Goal: Complete application form

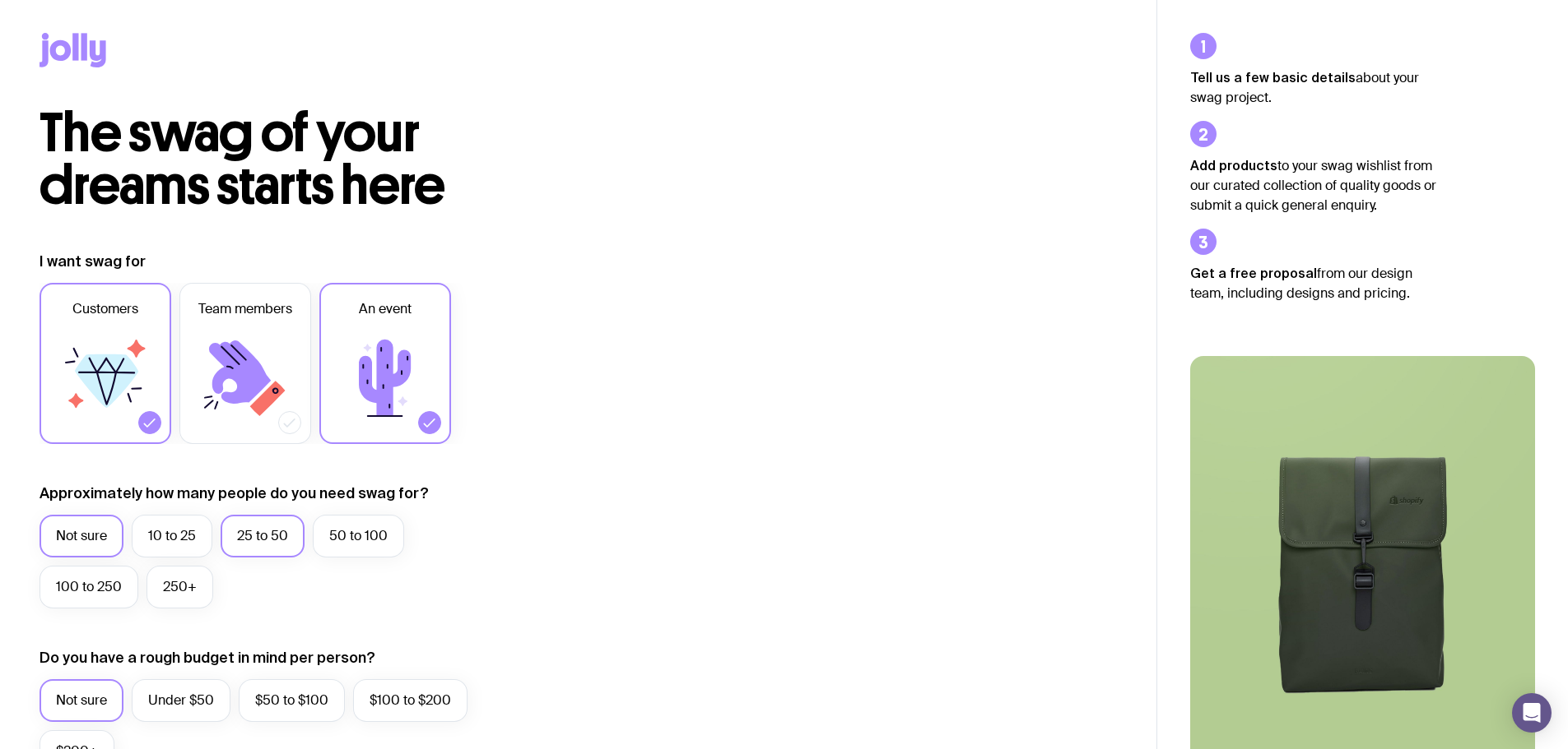
click at [259, 532] on label "25 to 50" at bounding box center [263, 536] width 84 height 43
click at [0, 0] on input "25 to 50" at bounding box center [0, 0] width 0 height 0
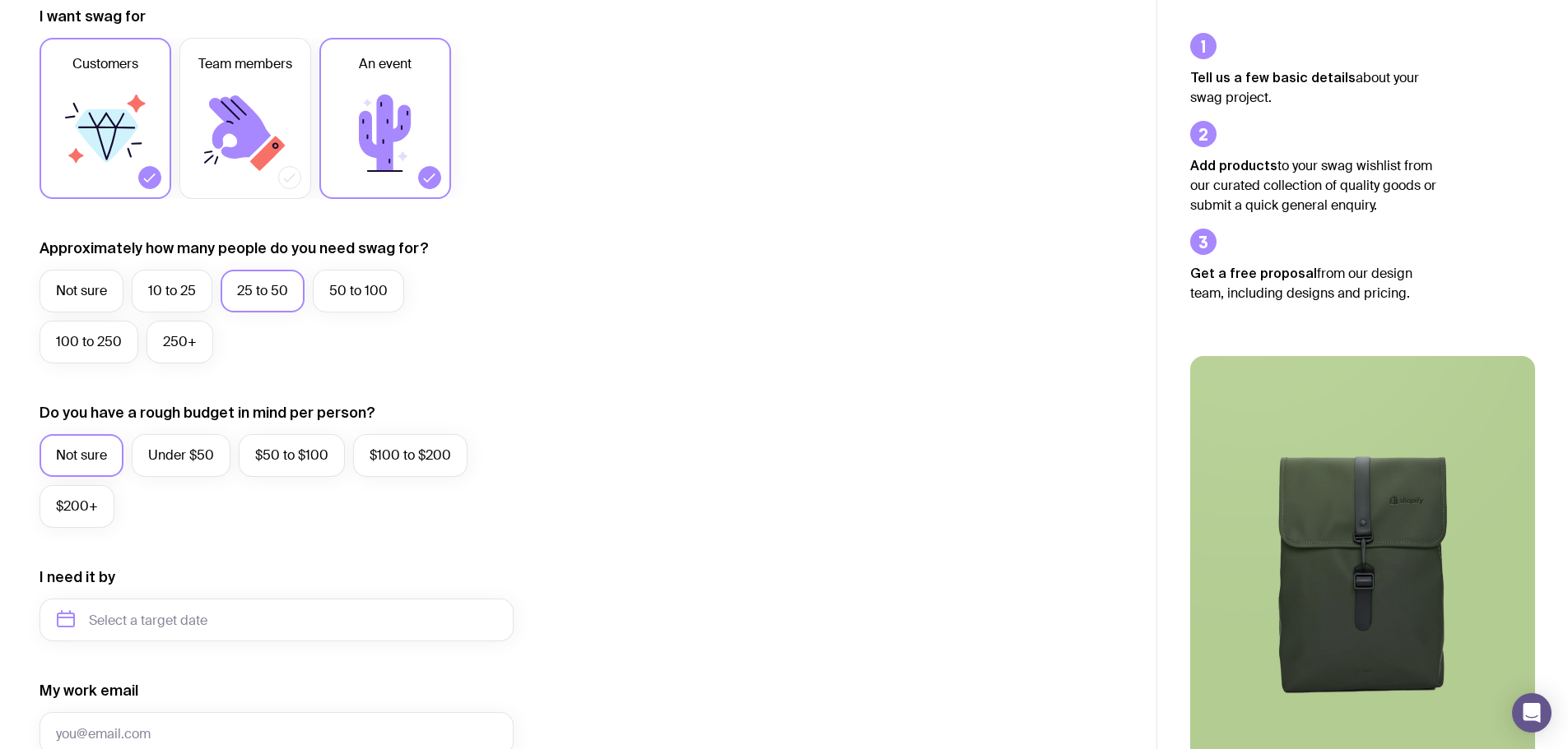
scroll to position [246, 0]
click at [191, 465] on label "Under $50" at bounding box center [181, 454] width 99 height 43
click at [0, 0] on input "Under $50" at bounding box center [0, 0] width 0 height 0
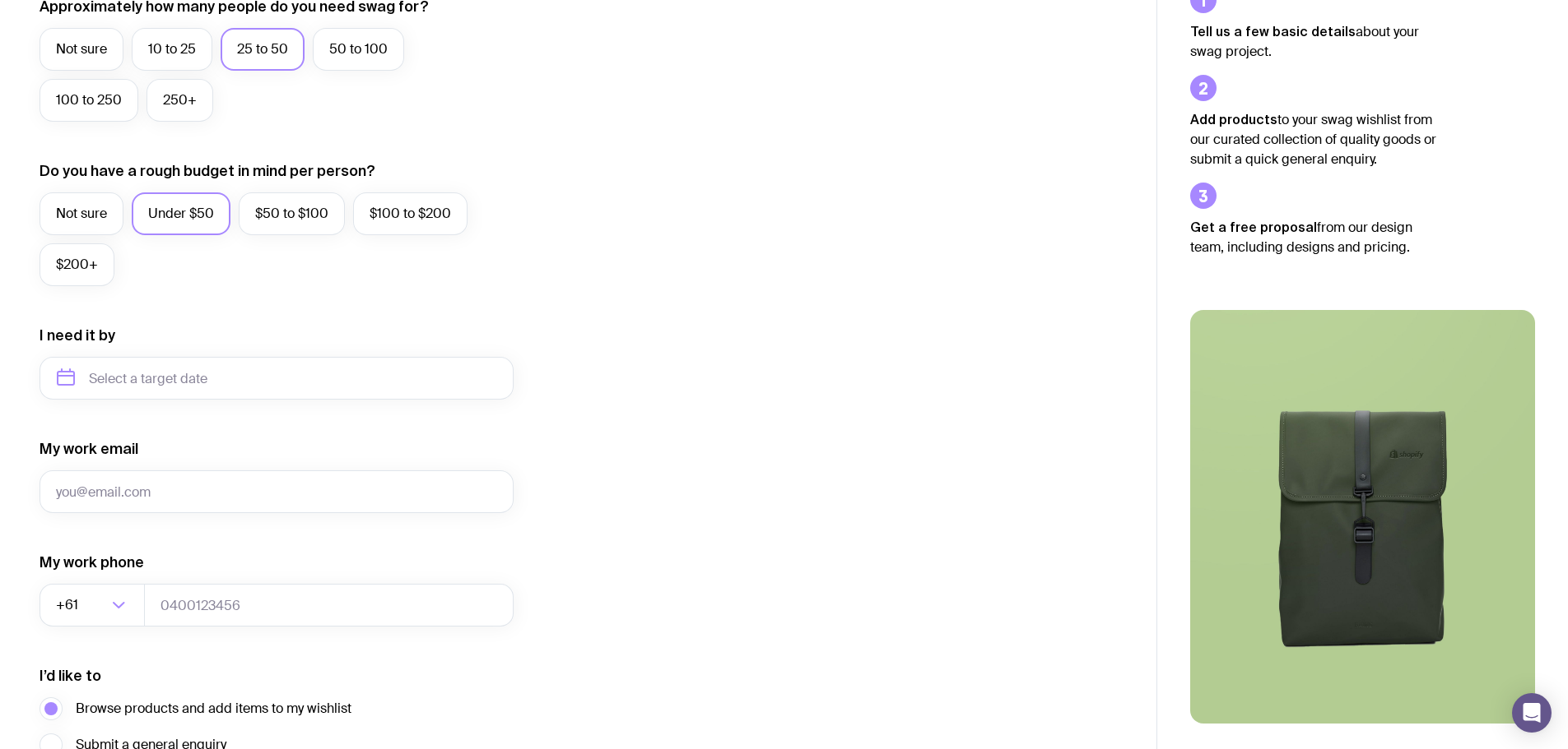
scroll to position [574, 0]
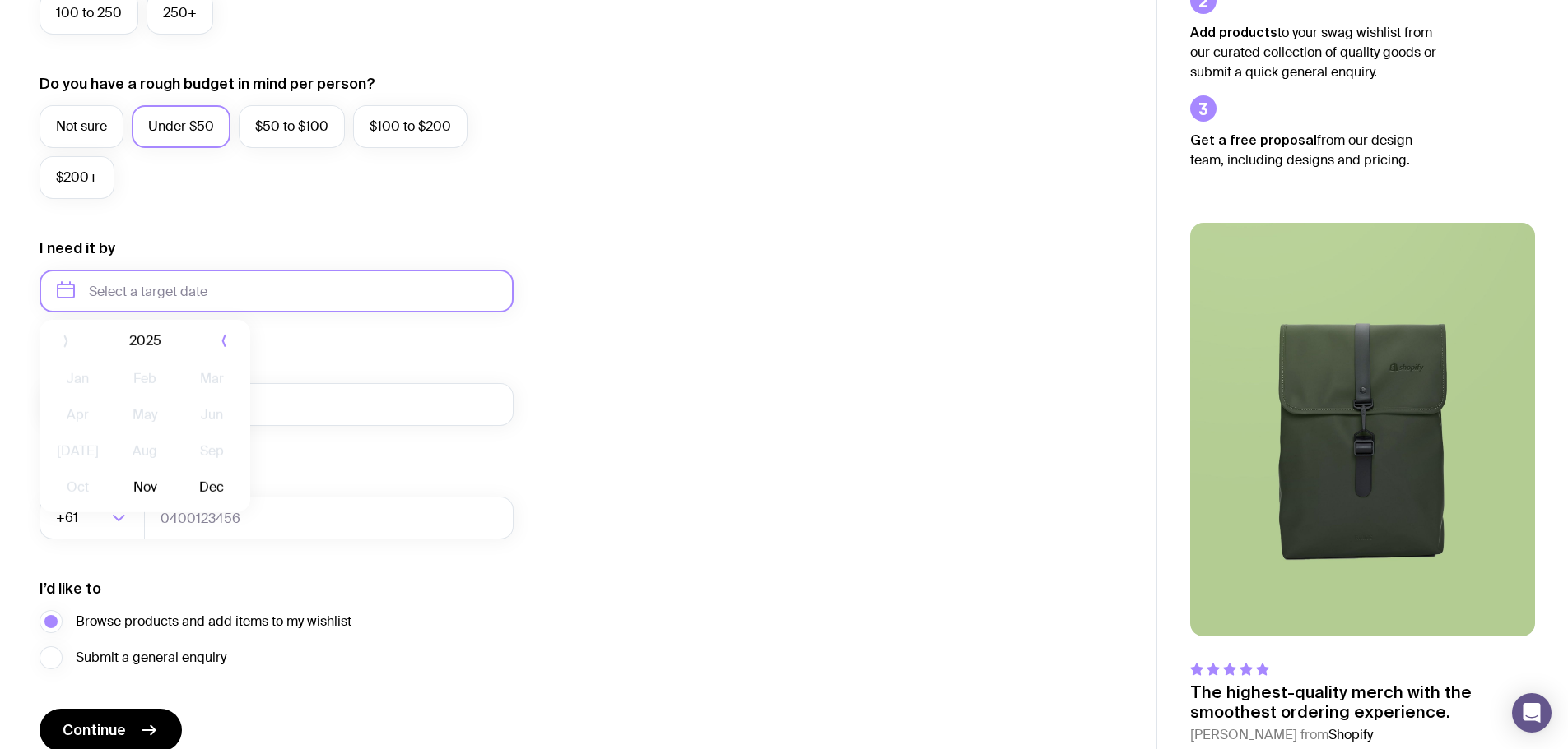
click at [201, 279] on input "text" at bounding box center [276, 291] width 474 height 43
click at [312, 357] on div "My work email" at bounding box center [276, 389] width 474 height 74
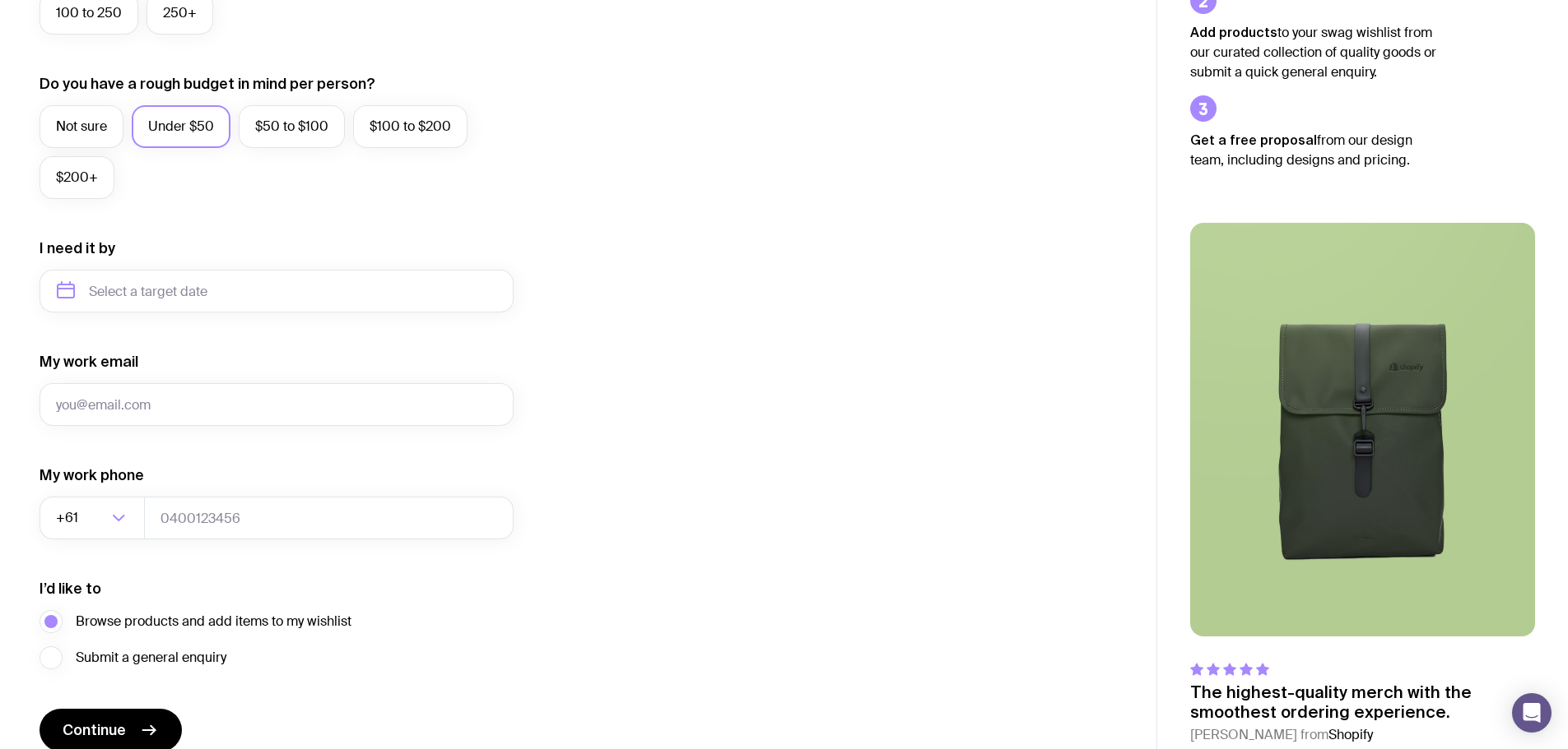
click at [205, 263] on div "I need it by" at bounding box center [276, 276] width 474 height 74
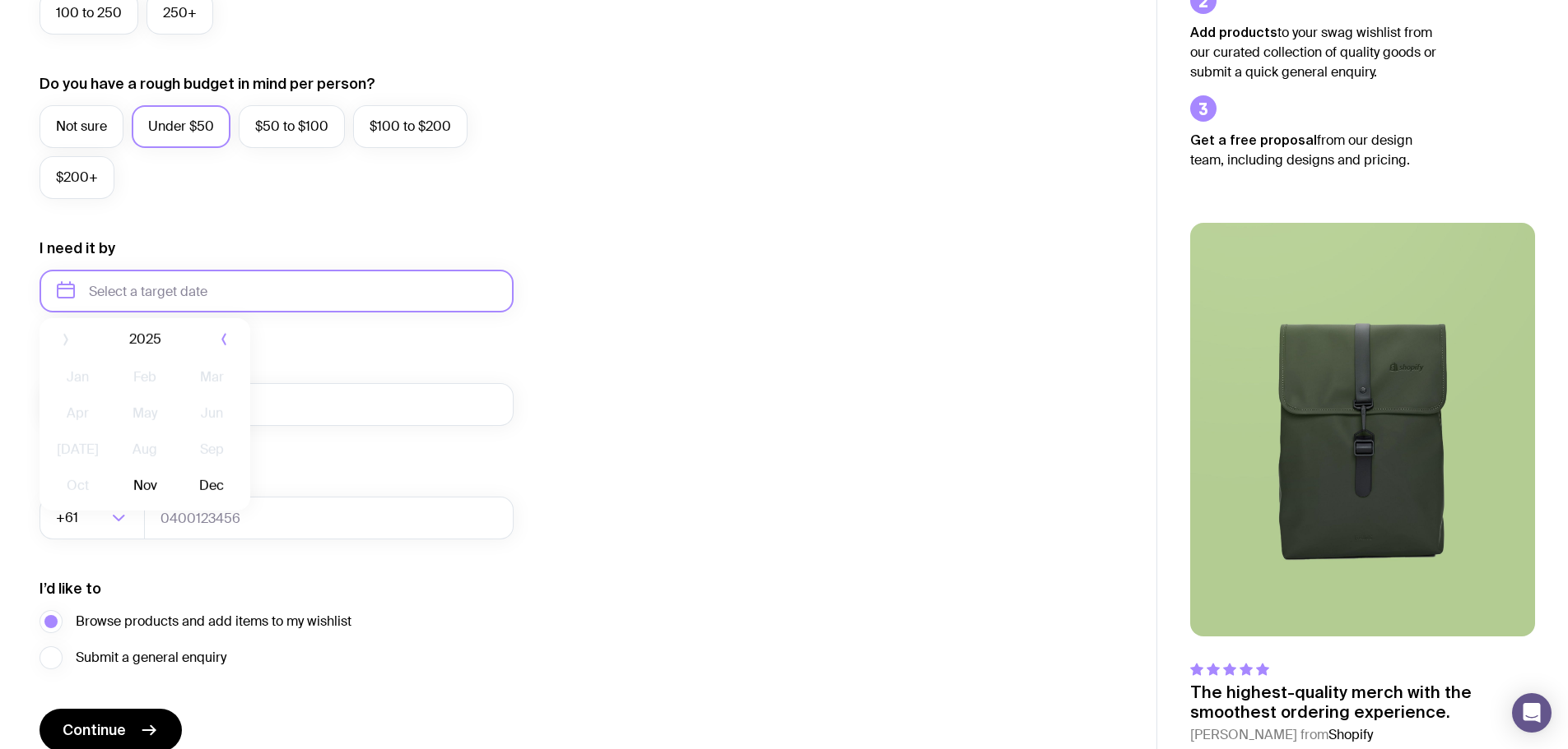
click at [211, 288] on input "text" at bounding box center [276, 291] width 474 height 43
click at [146, 499] on button "Nov" at bounding box center [144, 493] width 60 height 33
type input "[DATE]"
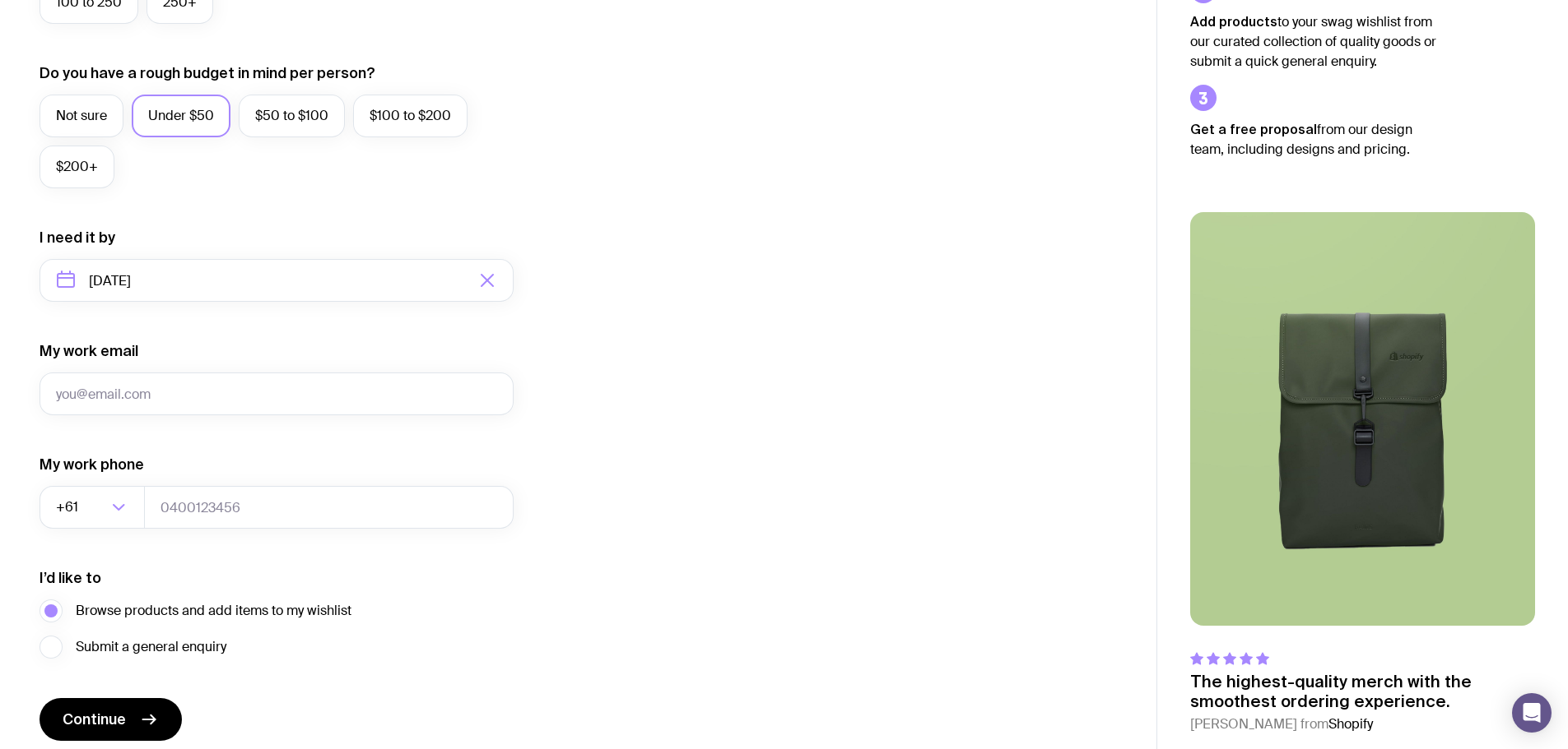
scroll to position [649, 0]
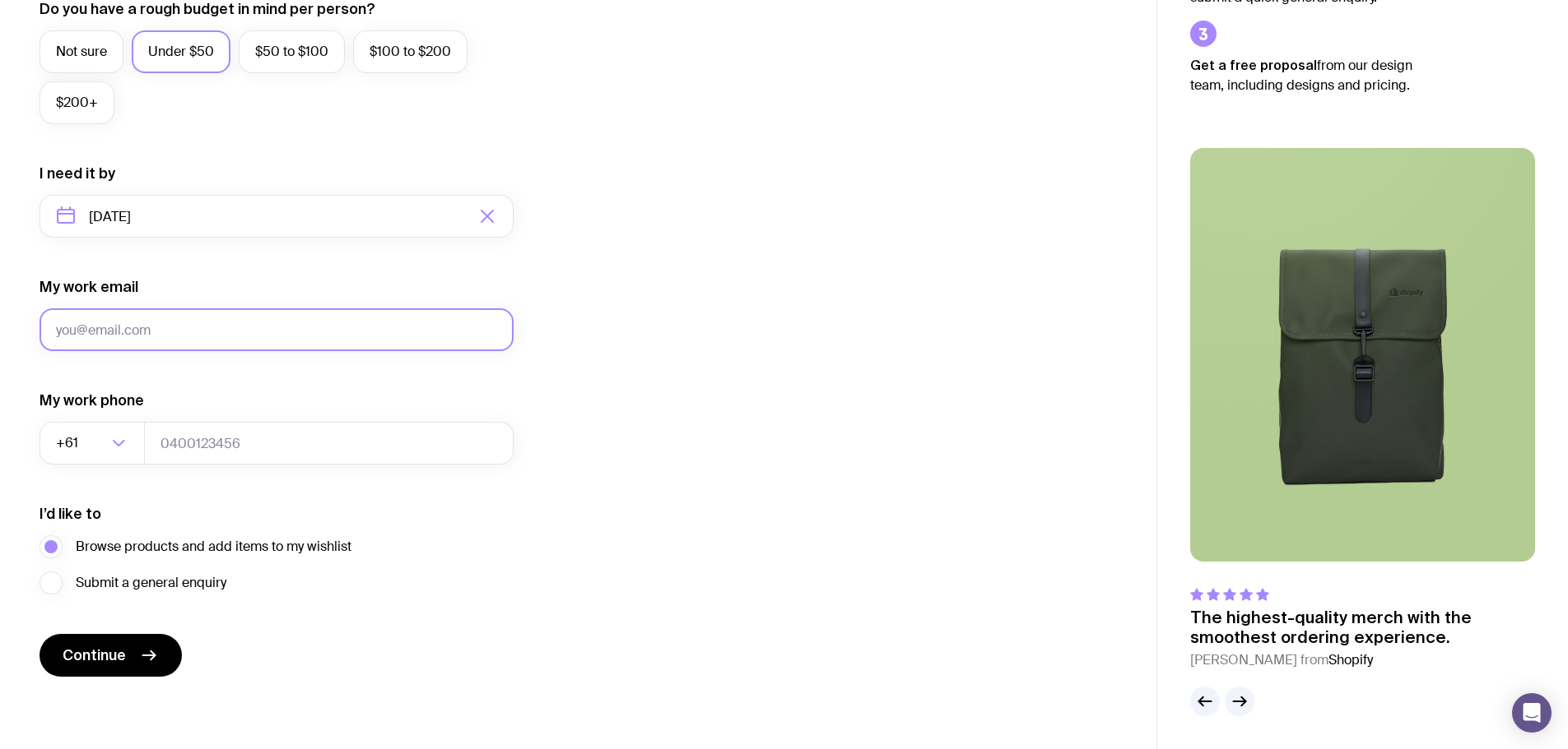
click at [184, 332] on input "My work email" at bounding box center [276, 330] width 474 height 43
type input "[EMAIL_ADDRESS][DOMAIN_NAME]"
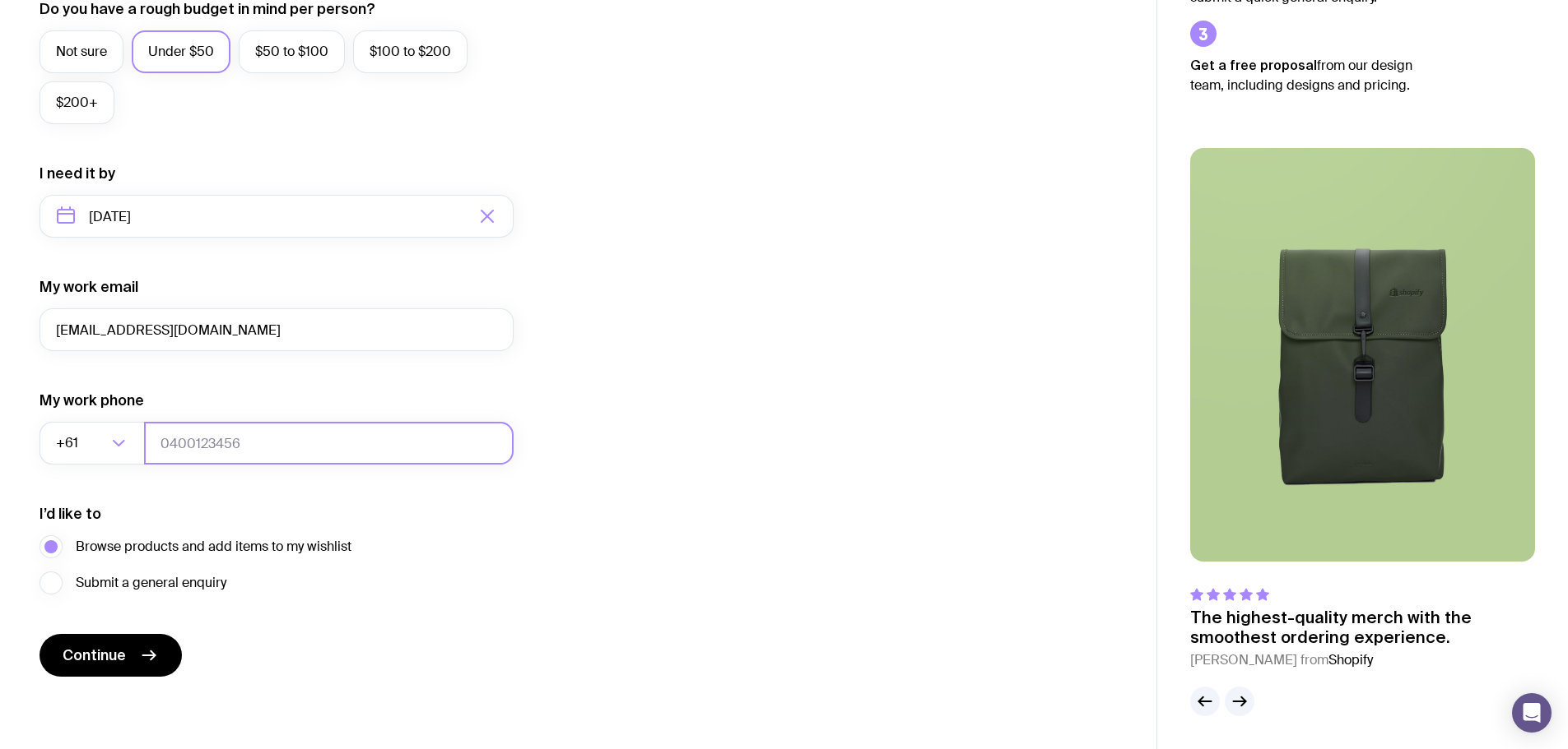
click at [217, 442] on input "tel" at bounding box center [329, 443] width 370 height 43
type input "0466667292"
click at [249, 675] on form "I want swag for Customers Team members An event Approximately how many people d…" at bounding box center [276, 139] width 474 height 1074
click at [135, 653] on button "Continue" at bounding box center [110, 655] width 143 height 43
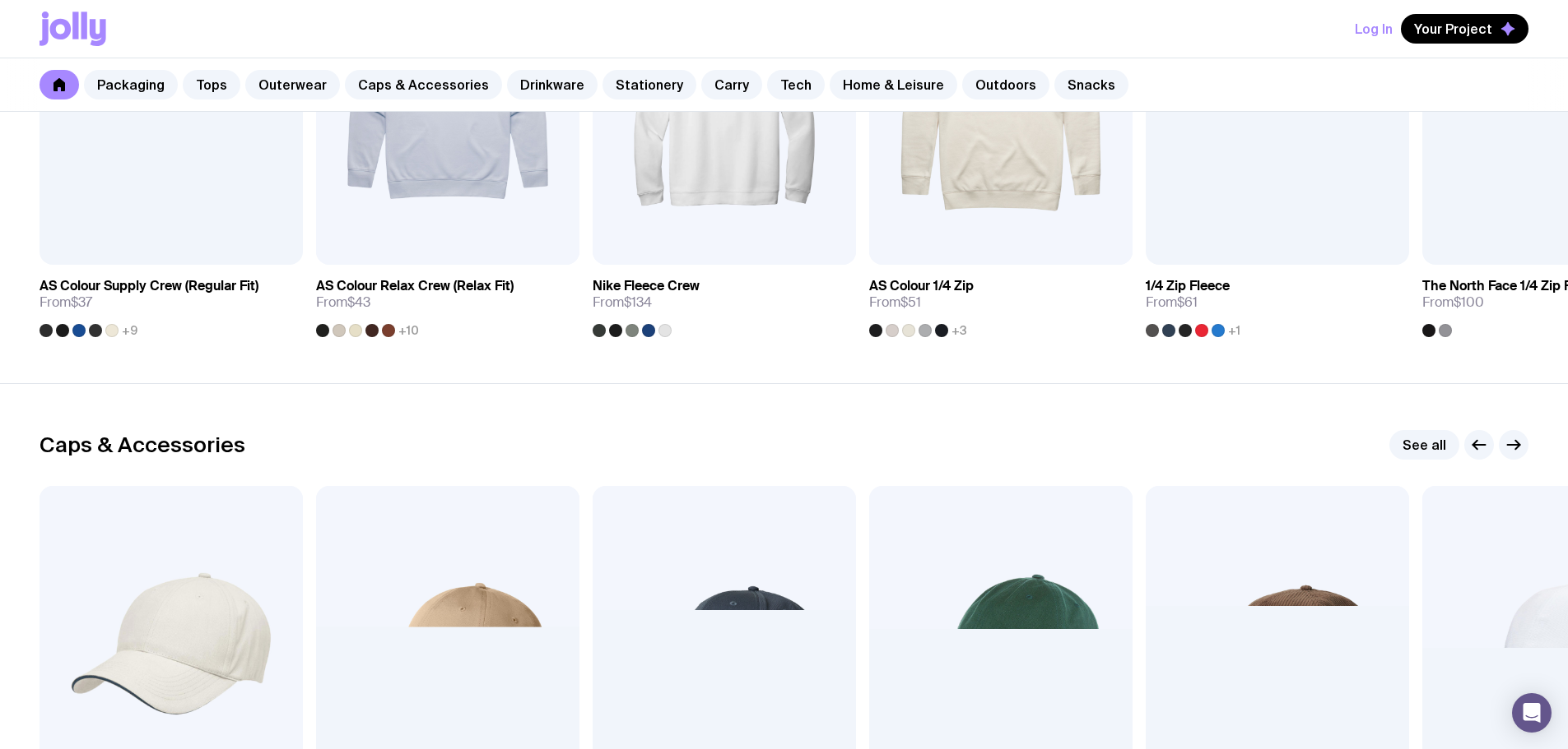
scroll to position [1562, 0]
